Goal: Transaction & Acquisition: Download file/media

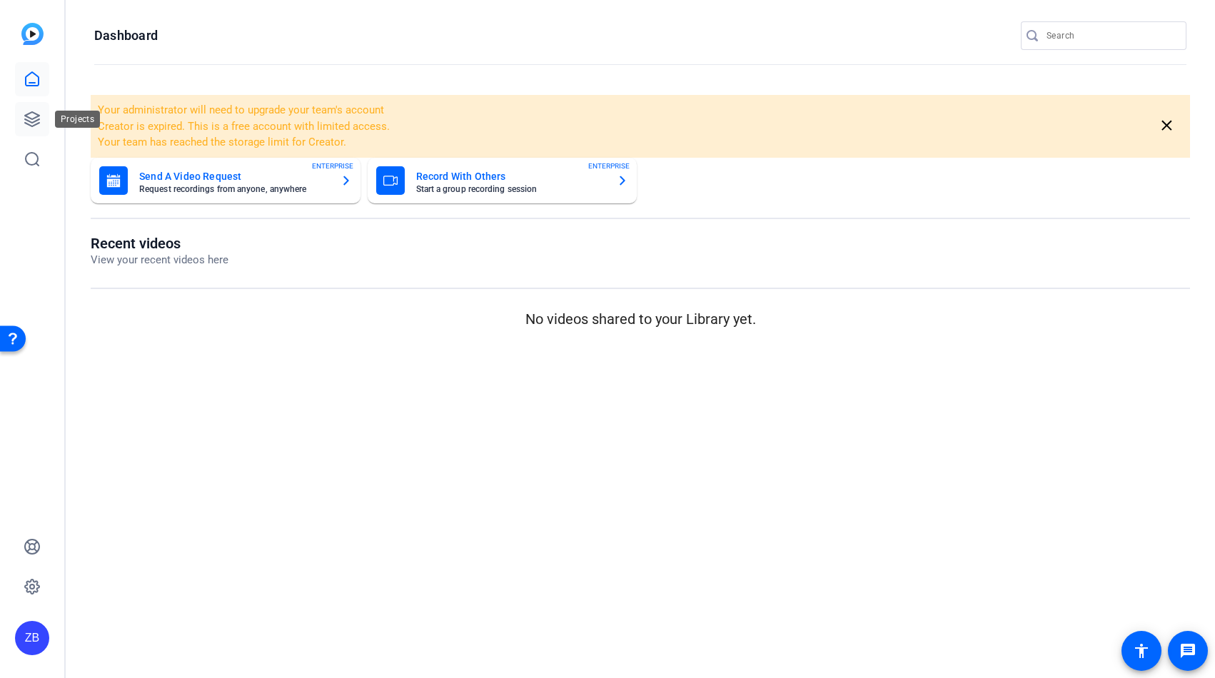
click at [34, 119] on icon at bounding box center [32, 119] width 17 height 17
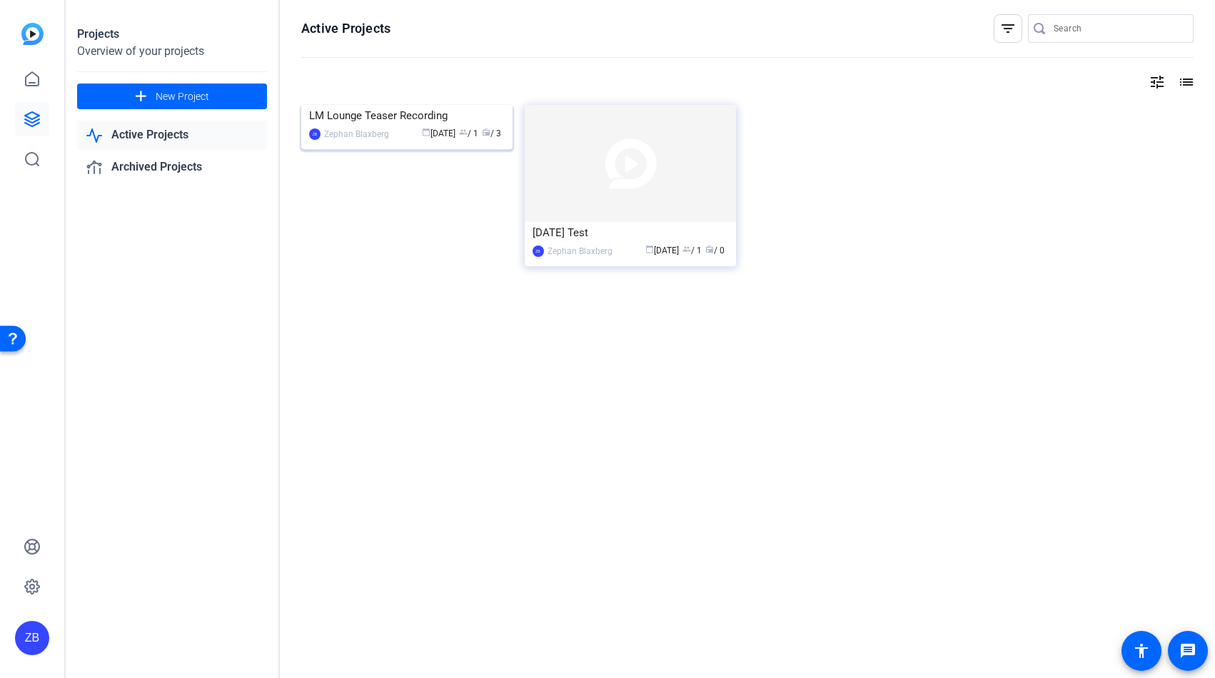
click at [424, 126] on div "LM Lounge Teaser Recording" at bounding box center [407, 115] width 196 height 21
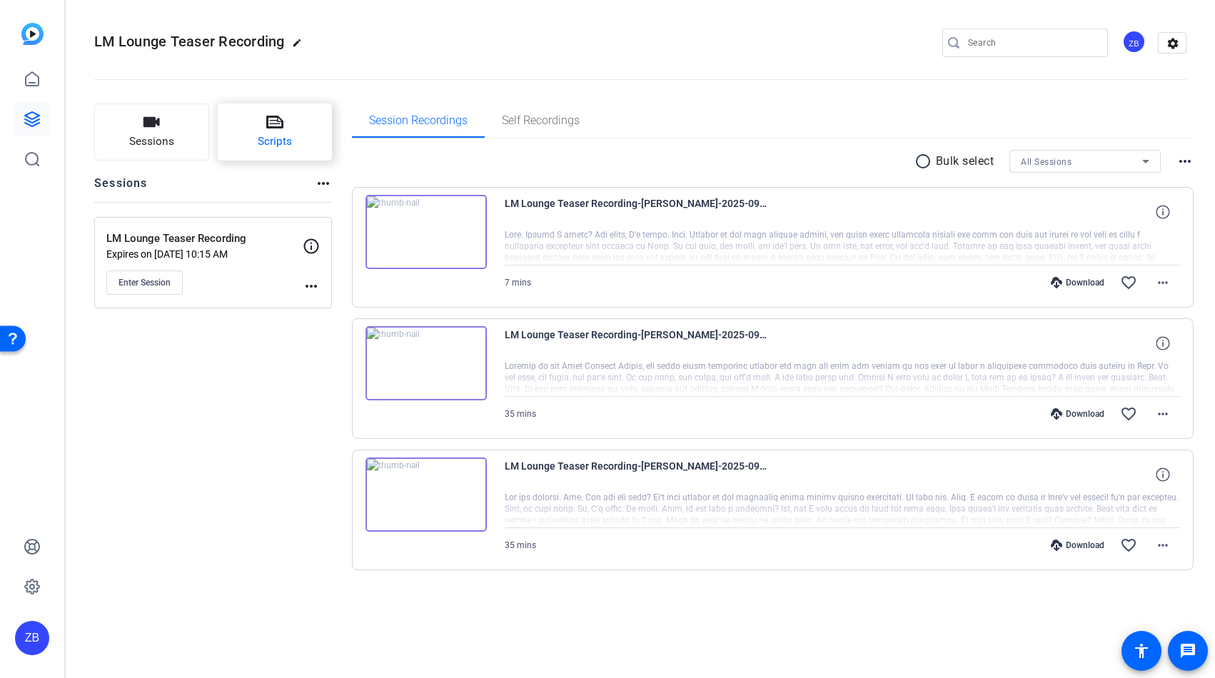
click at [298, 118] on button "Scripts" at bounding box center [275, 132] width 115 height 57
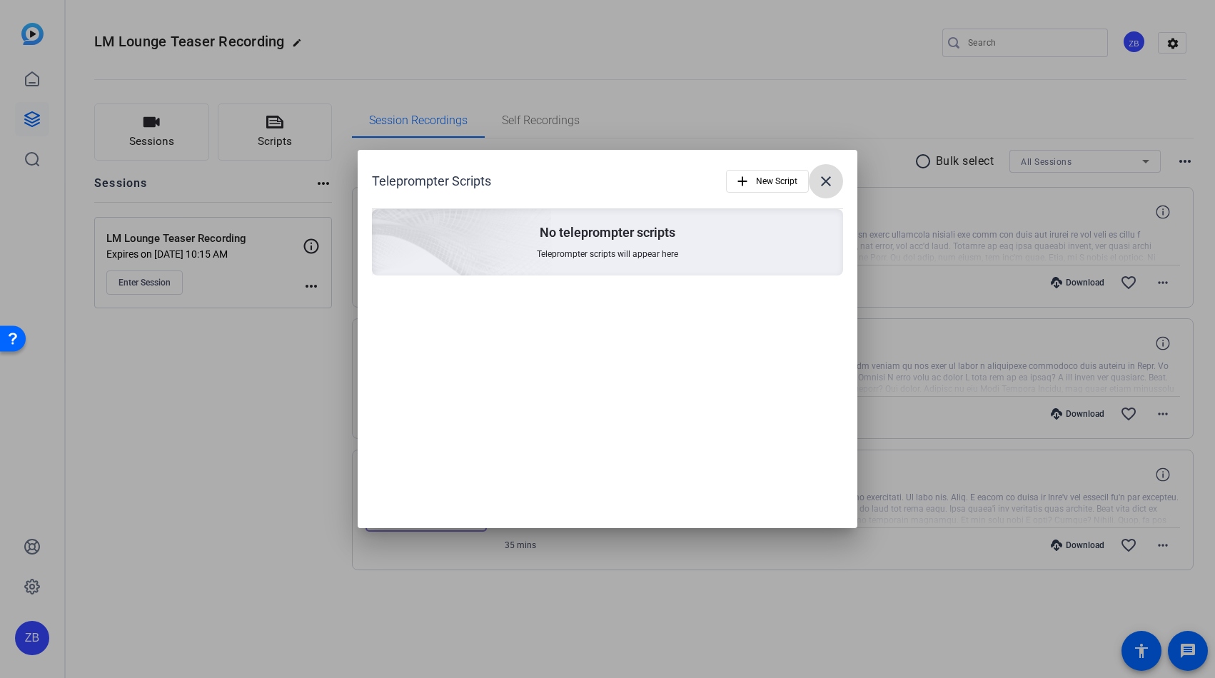
click at [825, 181] on mat-icon "close" at bounding box center [826, 181] width 17 height 17
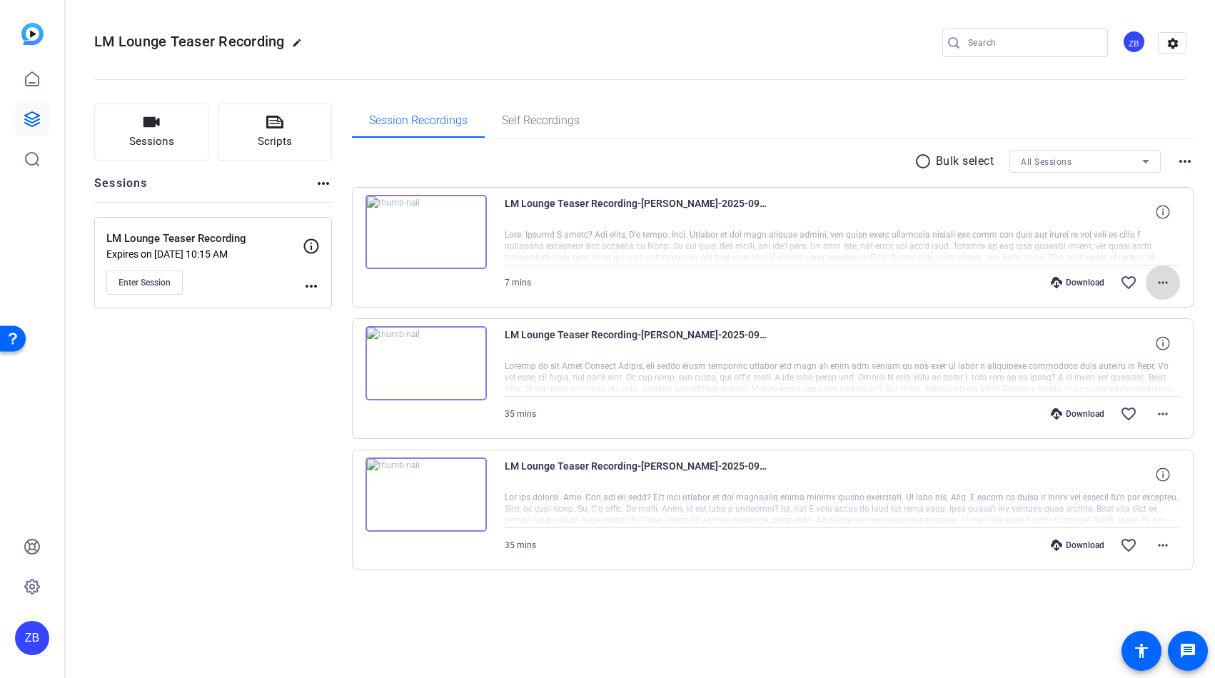
click at [1166, 285] on mat-icon "more_horiz" at bounding box center [1163, 282] width 17 height 17
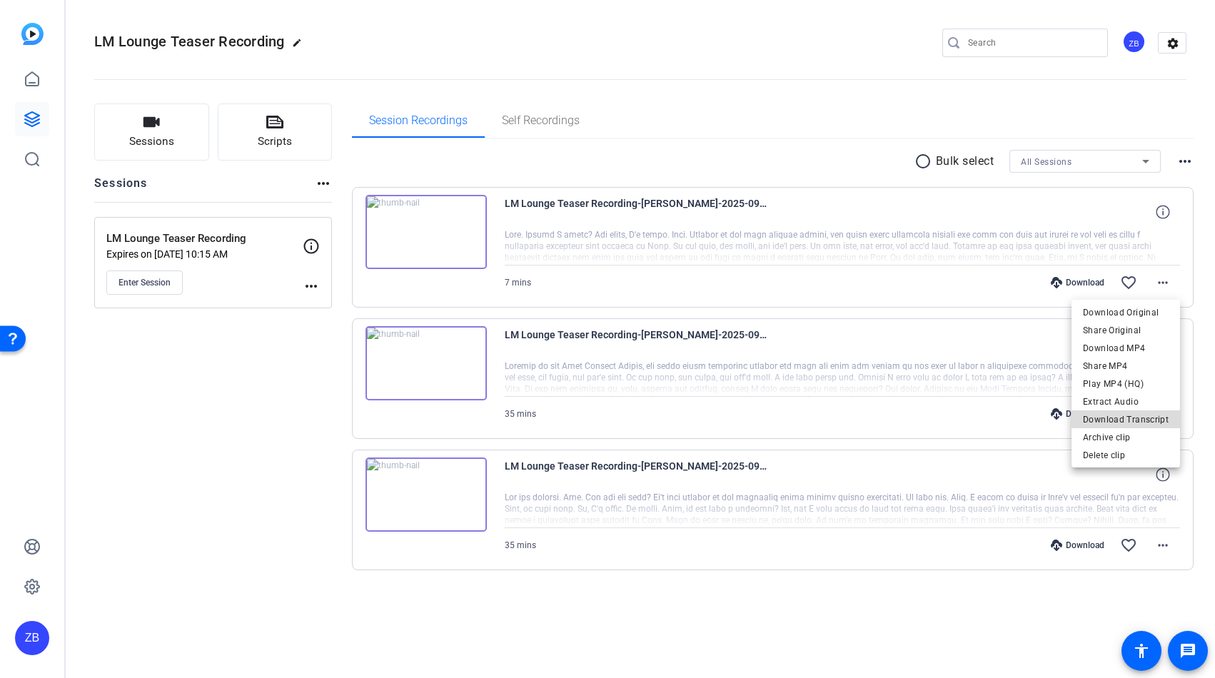
click at [1142, 422] on span "Download Transcript" at bounding box center [1126, 419] width 86 height 17
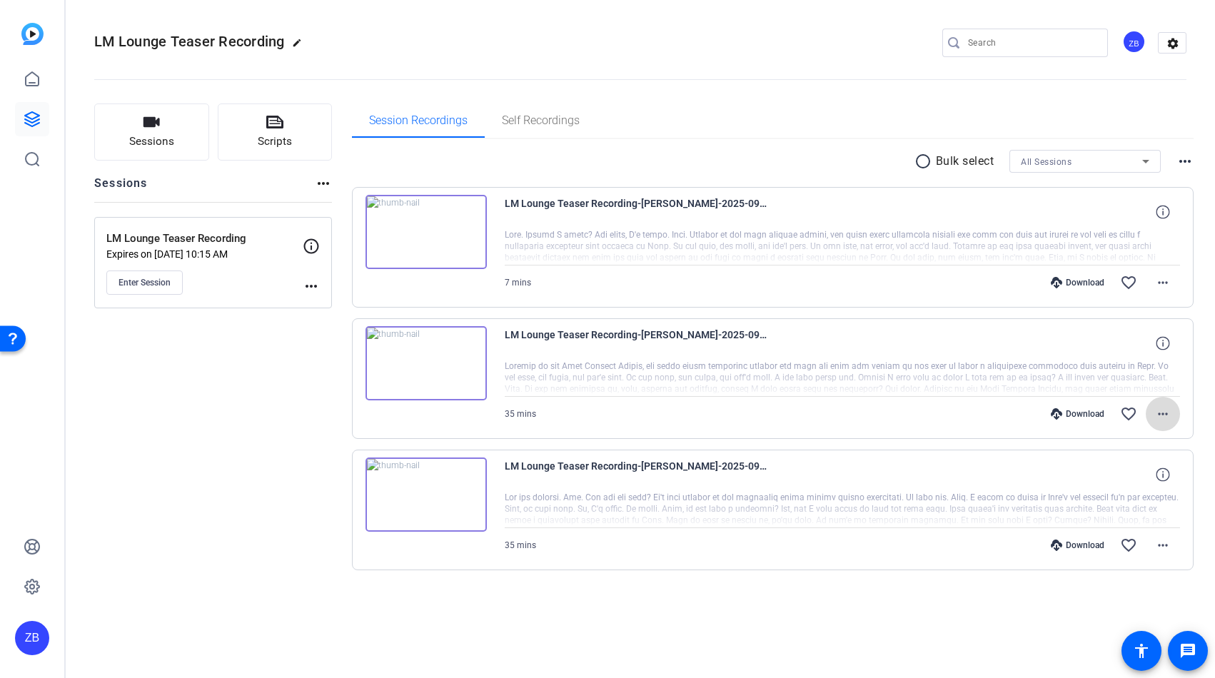
click at [1167, 417] on mat-icon "more_horiz" at bounding box center [1163, 414] width 17 height 17
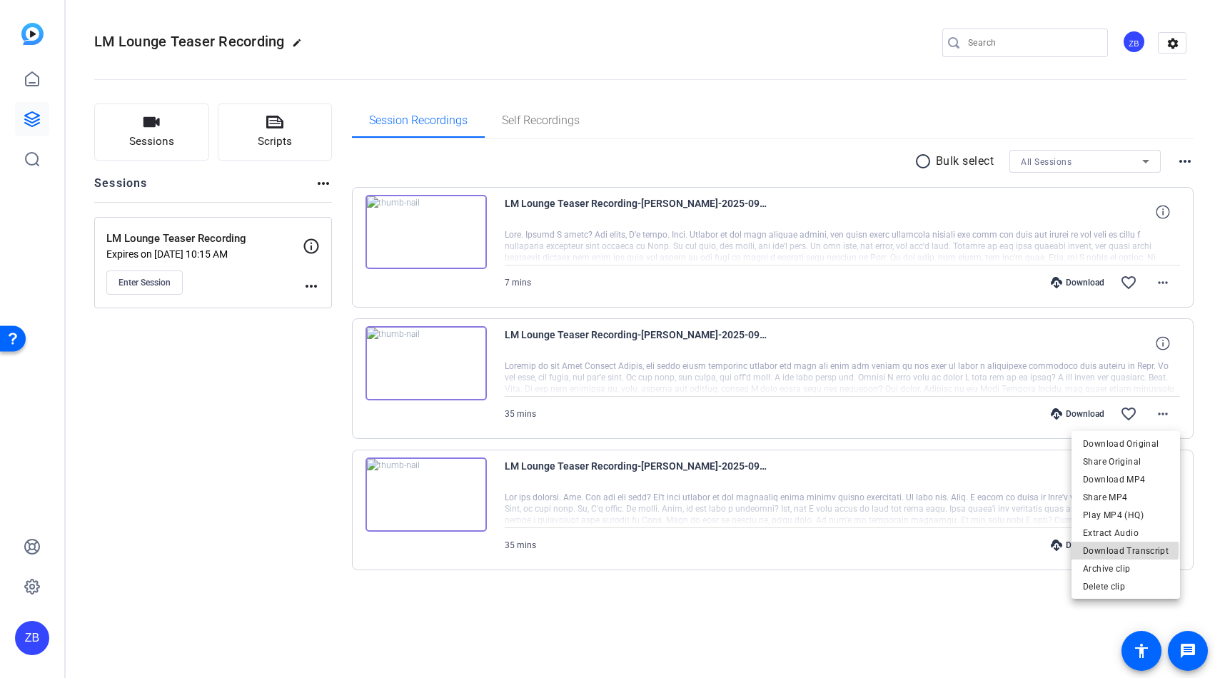
click at [1121, 550] on span "Download Transcript" at bounding box center [1126, 551] width 86 height 17
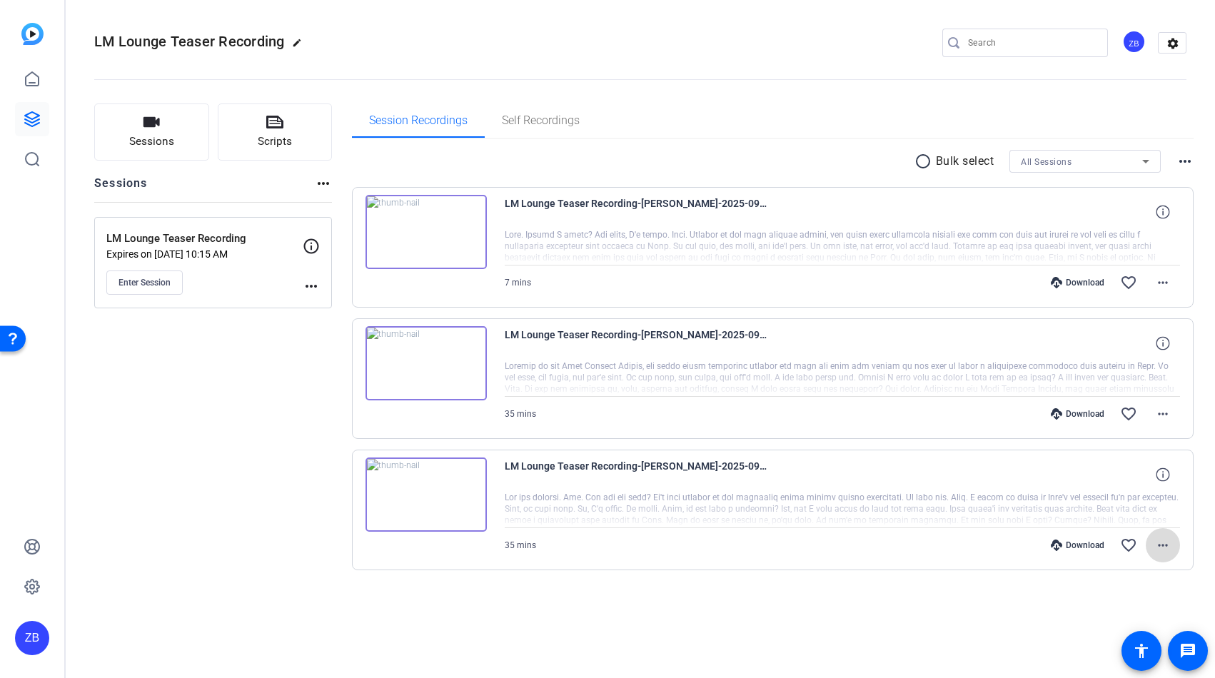
click at [1165, 542] on mat-icon "more_horiz" at bounding box center [1163, 545] width 17 height 17
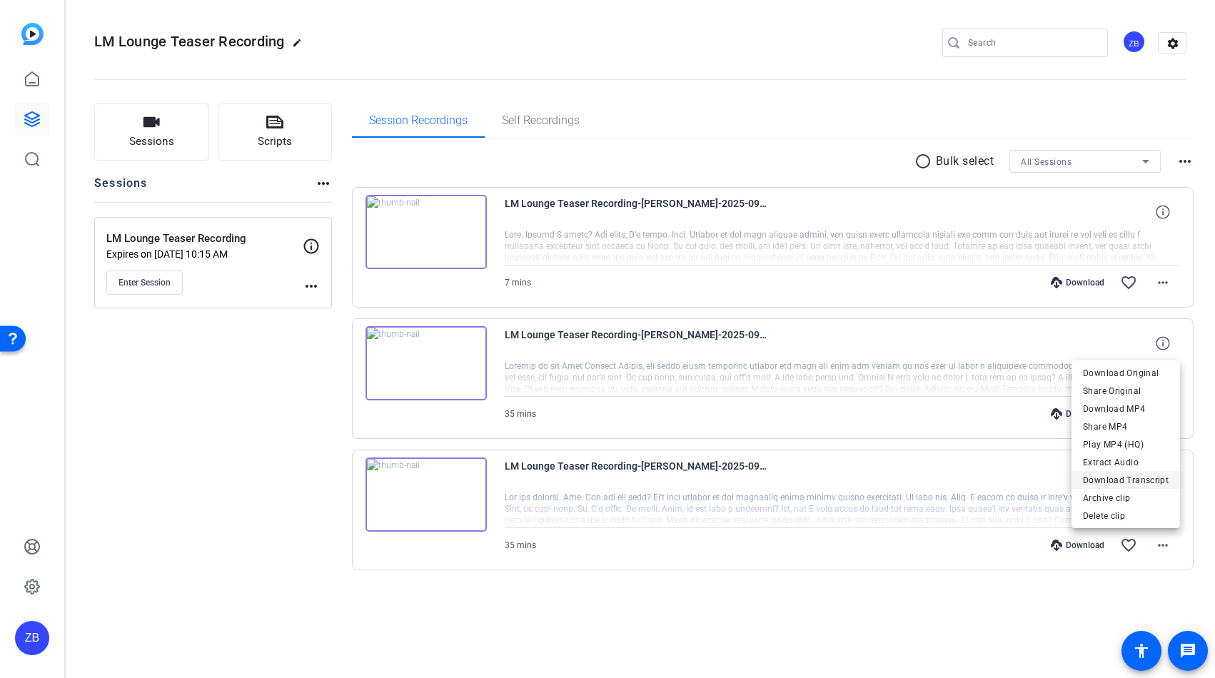
click at [1130, 478] on span "Download Transcript" at bounding box center [1126, 480] width 86 height 17
